Goal: Task Accomplishment & Management: Use online tool/utility

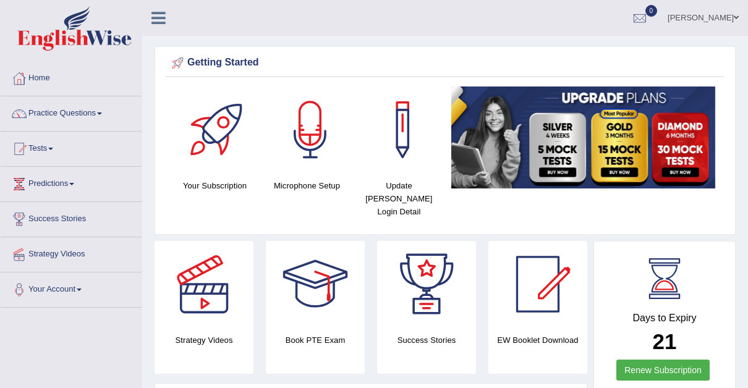
click at [54, 146] on link "Tests" at bounding box center [71, 147] width 141 height 31
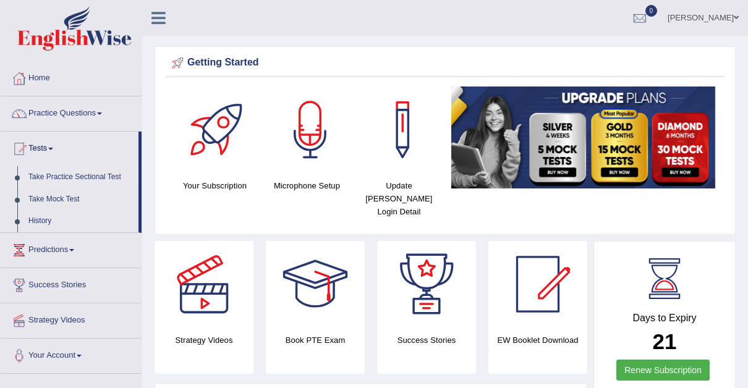
click at [81, 170] on link "Take Practice Sectional Test" at bounding box center [81, 177] width 116 height 22
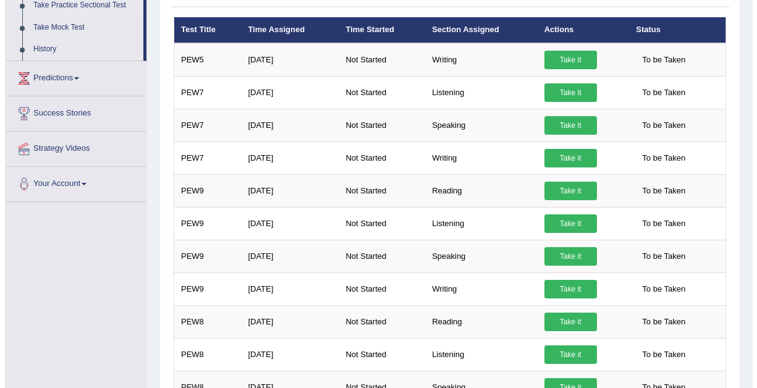
scroll to position [118, 0]
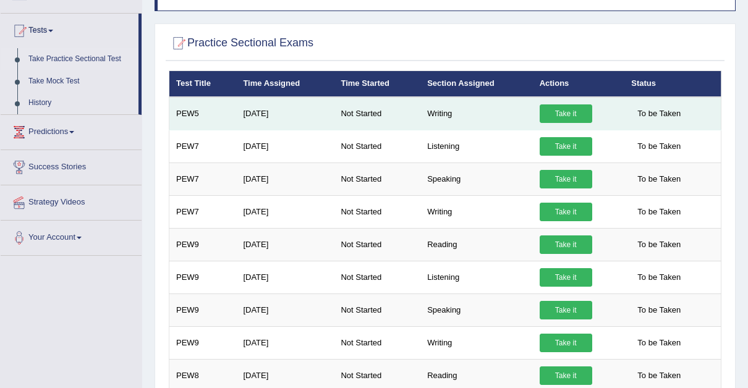
click at [564, 109] on link "Take it" at bounding box center [566, 113] width 53 height 19
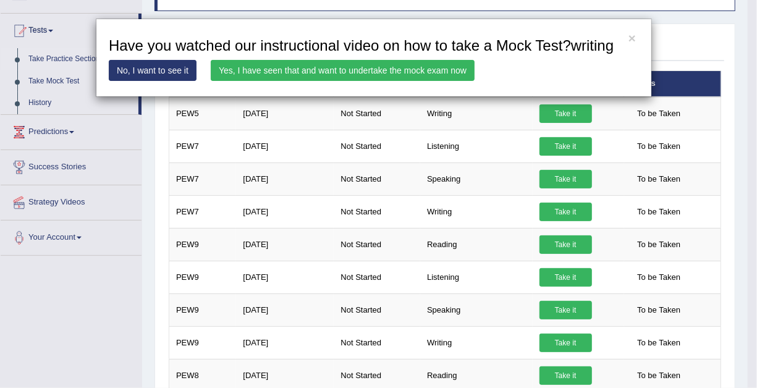
click at [368, 66] on link "Yes, I have seen that and want to undertake the mock exam now" at bounding box center [343, 70] width 264 height 21
